Goal: Task Accomplishment & Management: Manage account settings

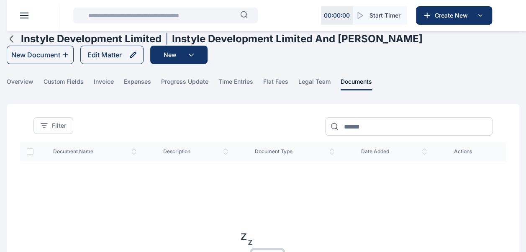
click at [152, 12] on input "text" at bounding box center [161, 15] width 157 height 17
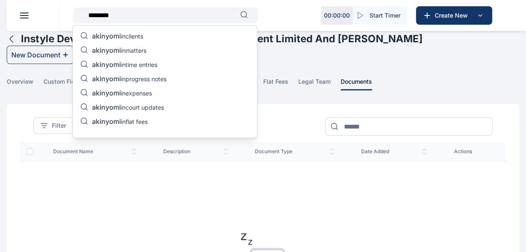
type input "********"
click at [129, 50] on p "akinyomi in matters" at bounding box center [119, 51] width 54 height 10
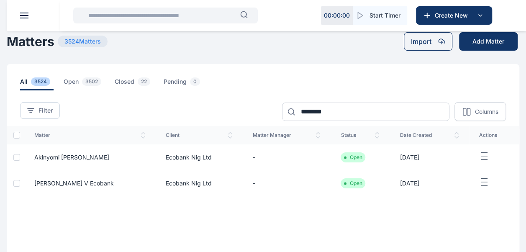
click at [82, 155] on span "Akinyomi [PERSON_NAME]" at bounding box center [71, 157] width 75 height 7
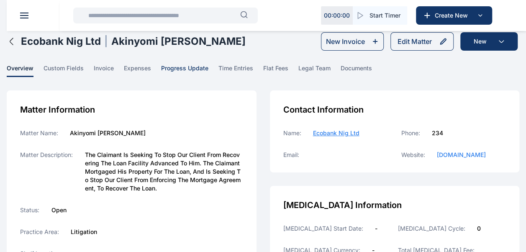
click at [183, 66] on span "progress update" at bounding box center [184, 70] width 47 height 13
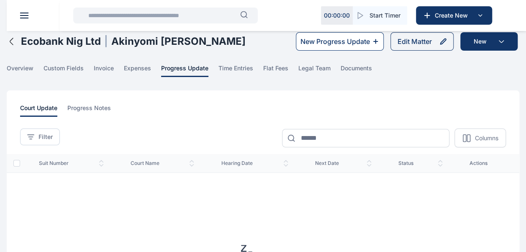
click at [359, 43] on div "New Progress Update" at bounding box center [335, 41] width 69 height 10
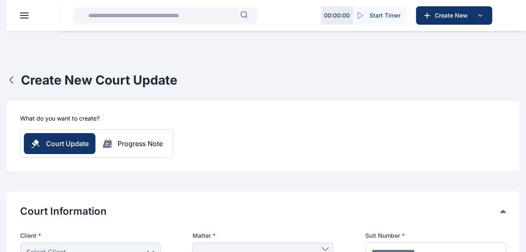
click at [12, 81] on icon "button" at bounding box center [12, 80] width 10 height 10
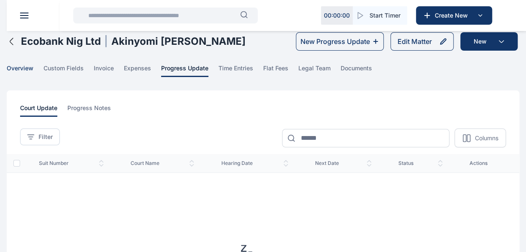
click at [19, 71] on span "overview" at bounding box center [20, 70] width 27 height 13
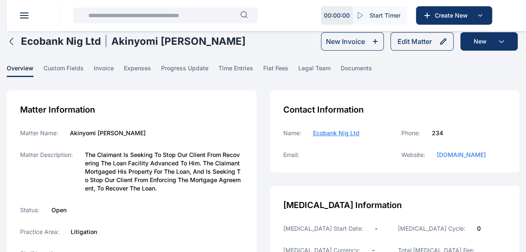
click at [53, 62] on main "[PERSON_NAME] PUNUKA Attorneys & Solicitors Dashboard dashboard Conflict-Check …" at bounding box center [263, 242] width 526 height 485
click at [53, 69] on span "custom fields" at bounding box center [64, 70] width 40 height 13
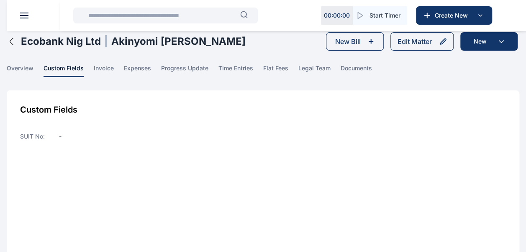
click at [63, 136] on li "SUIT No : -" at bounding box center [263, 137] width 486 height 22
click at [414, 40] on div "Edit Matter" at bounding box center [415, 41] width 34 height 10
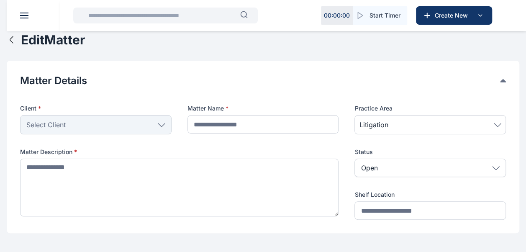
type input "**********"
type textarea "**********"
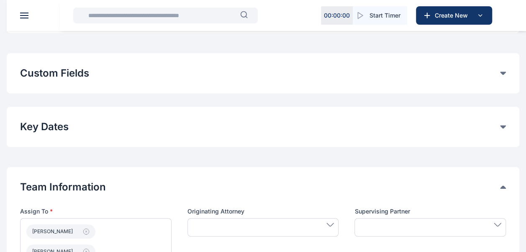
scroll to position [192, 0]
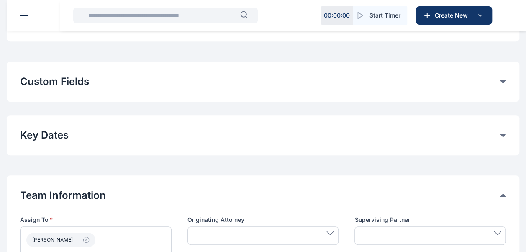
click at [507, 78] on div "Custom Fields General Fields SUIT No Remove Add Custom Fields" at bounding box center [263, 82] width 513 height 40
click at [501, 81] on icon at bounding box center [503, 81] width 6 height 3
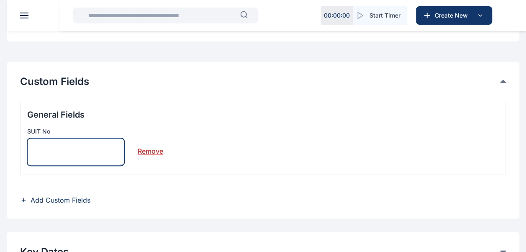
click at [102, 150] on textarea at bounding box center [75, 152] width 97 height 28
paste textarea "**********"
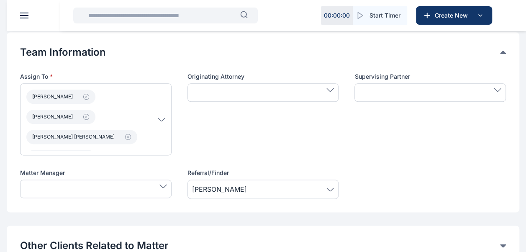
scroll to position [451, 0]
type textarea "**********"
click at [331, 90] on icon at bounding box center [330, 90] width 7 height 3
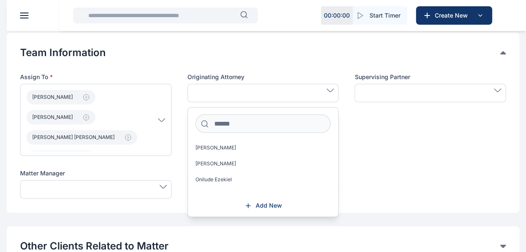
click at [370, 136] on div "Supervising Partner" at bounding box center [431, 114] width 152 height 83
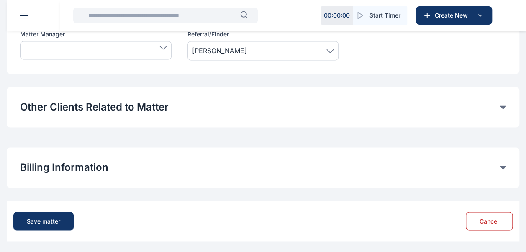
scroll to position [591, 0]
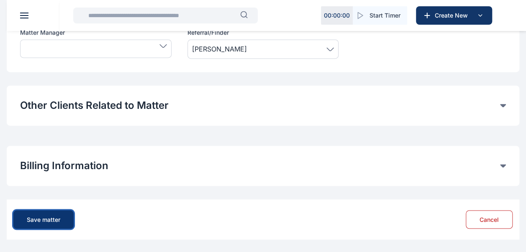
click at [59, 219] on div "Save matter" at bounding box center [43, 219] width 33 height 8
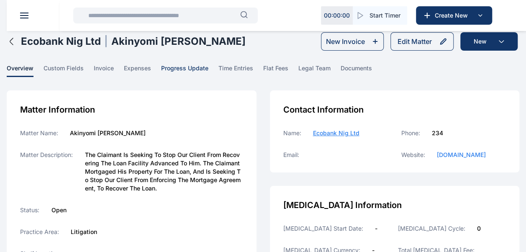
click at [203, 71] on span "progress update" at bounding box center [184, 70] width 47 height 13
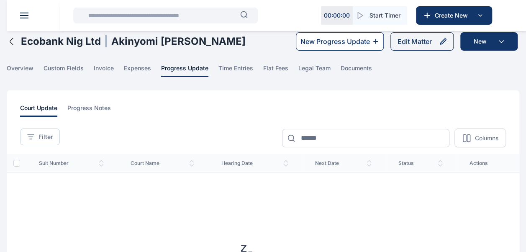
click at [319, 41] on div "New Progress Update" at bounding box center [335, 41] width 69 height 10
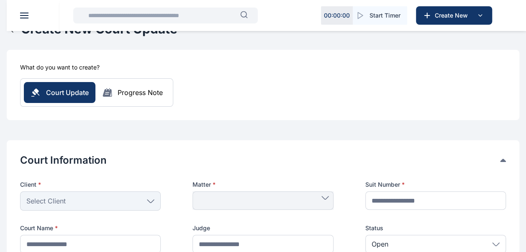
scroll to position [49, 0]
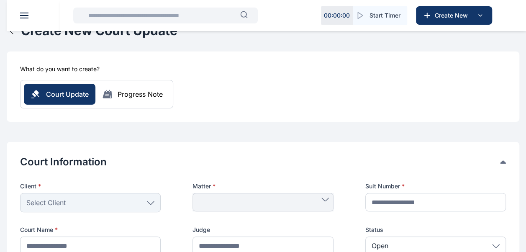
click at [136, 99] on div "Progress Note" at bounding box center [140, 94] width 45 height 10
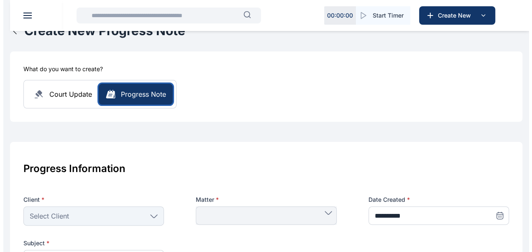
scroll to position [0, 0]
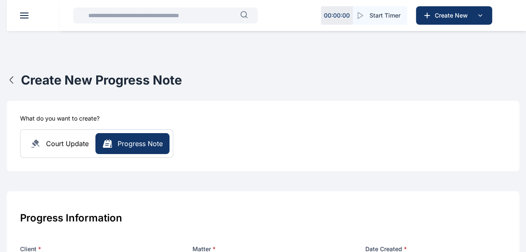
click at [16, 80] on icon "button" at bounding box center [12, 80] width 10 height 10
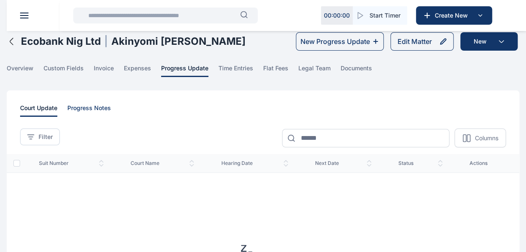
click at [82, 108] on span "progress notes" at bounding box center [89, 110] width 44 height 13
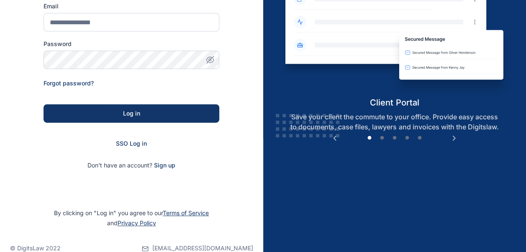
scroll to position [114, 0]
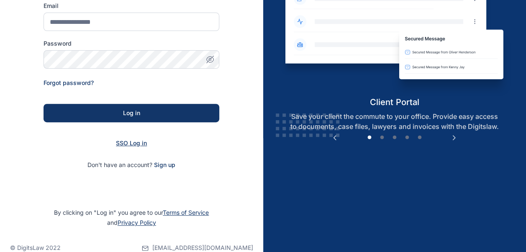
click at [140, 144] on span "SSO Log in" at bounding box center [131, 142] width 31 height 7
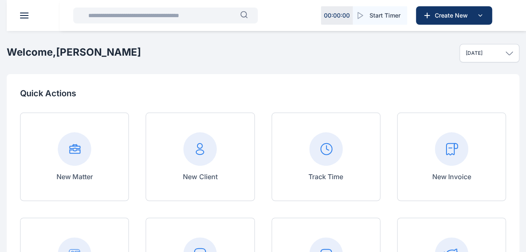
click at [156, 15] on input "text" at bounding box center [161, 15] width 157 height 17
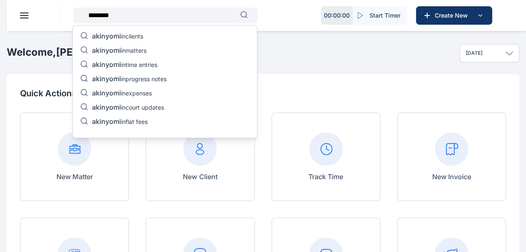
type input "********"
click at [119, 51] on span "akinyomi" at bounding box center [106, 50] width 29 height 8
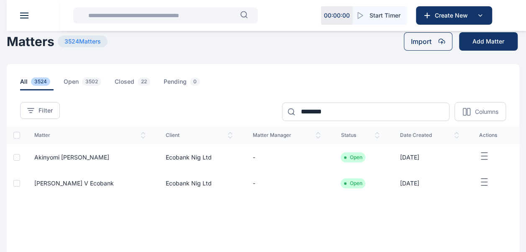
click at [74, 159] on span "Akinyomi [PERSON_NAME]" at bounding box center [71, 157] width 75 height 7
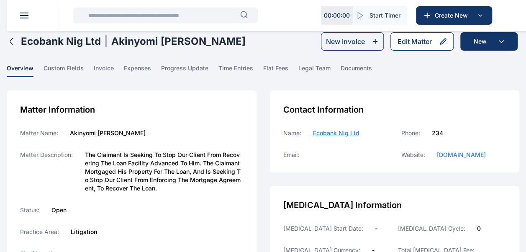
click at [424, 44] on div "Edit Matter" at bounding box center [415, 41] width 34 height 10
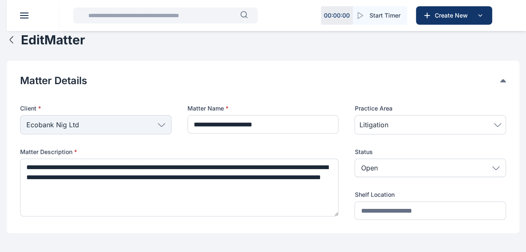
type input "**********"
type textarea "**********"
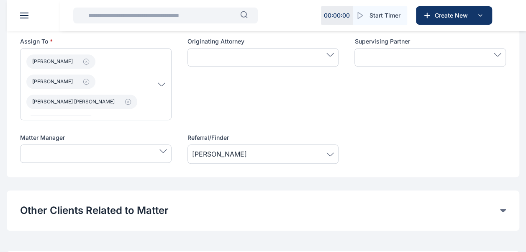
scroll to position [475, 0]
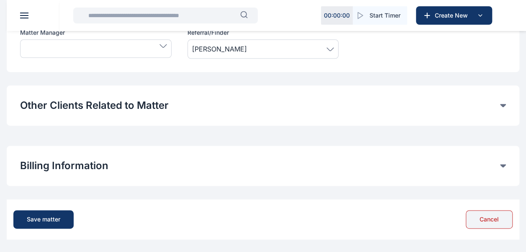
click at [482, 218] on button "Cancel" at bounding box center [489, 219] width 47 height 18
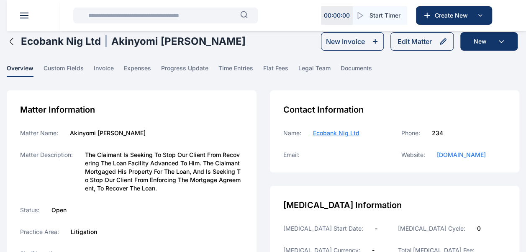
click at [193, 77] on main "[PERSON_NAME] PUNUKA Attorneys & Solicitors Dashboard dashboard Conflict-Check …" at bounding box center [263, 242] width 526 height 485
click at [190, 69] on span "progress update" at bounding box center [184, 70] width 47 height 13
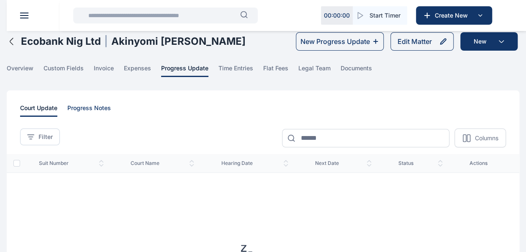
click at [86, 111] on span "progress notes" at bounding box center [89, 110] width 44 height 13
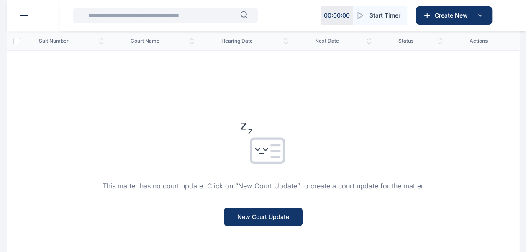
scroll to position [233, 0]
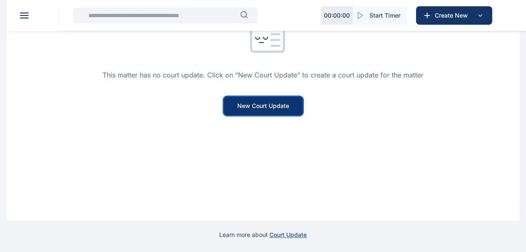
click at [258, 106] on button "New Court Update" at bounding box center [263, 106] width 79 height 18
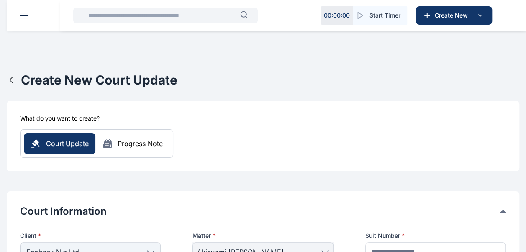
click at [131, 148] on div "Progress Note" at bounding box center [140, 144] width 45 height 10
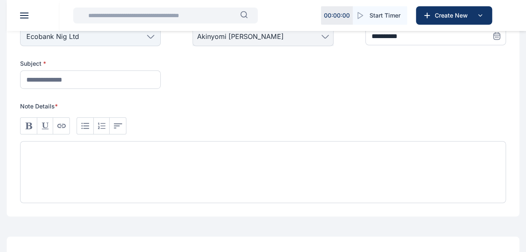
scroll to position [229, 0]
click at [62, 165] on div at bounding box center [263, 172] width 486 height 62
paste div
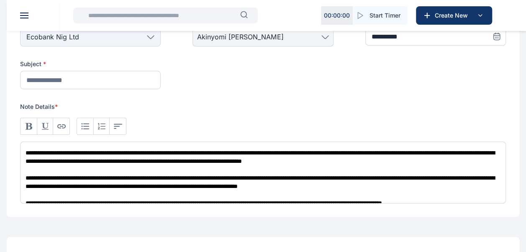
scroll to position [3, 0]
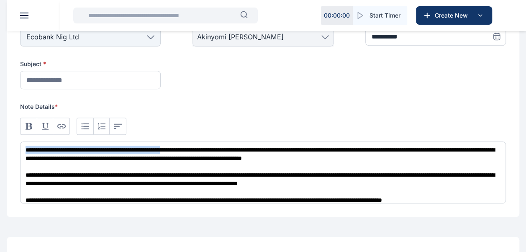
drag, startPoint x: 25, startPoint y: 147, endPoint x: 208, endPoint y: 152, distance: 183.0
click at [208, 152] on div "**********" at bounding box center [263, 172] width 486 height 62
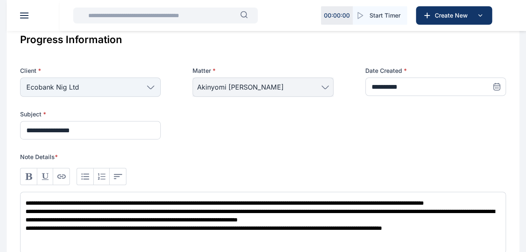
click at [28, 130] on input "**********" at bounding box center [90, 130] width 141 height 18
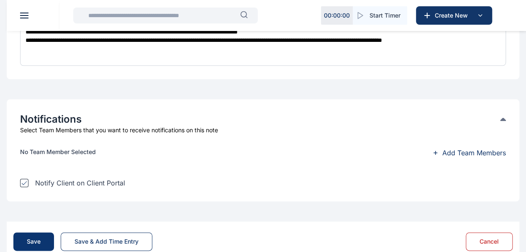
scroll to position [388, 0]
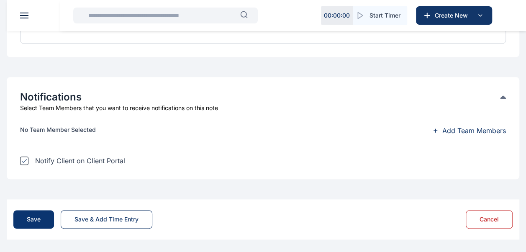
type input "**********"
click at [36, 223] on button "Save" at bounding box center [33, 219] width 41 height 18
click at [40, 231] on div "Save Save & Add Time Entry Cancel" at bounding box center [262, 219] width 499 height 27
click at [39, 223] on button "Save" at bounding box center [33, 219] width 41 height 18
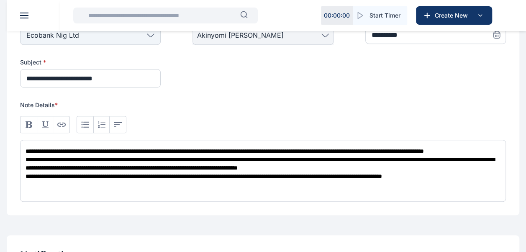
scroll to position [238, 0]
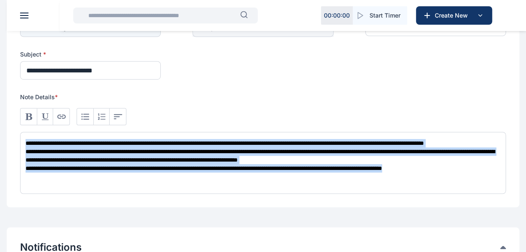
drag, startPoint x: 24, startPoint y: 142, endPoint x: 496, endPoint y: 177, distance: 473.0
click at [496, 177] on div "**********" at bounding box center [263, 163] width 486 height 62
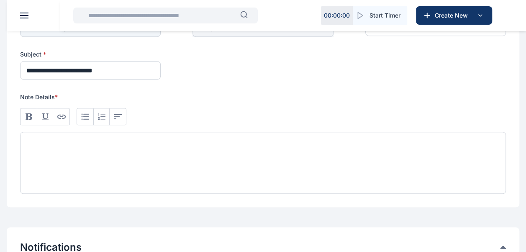
scroll to position [388, 0]
